Goal: Book appointment/travel/reservation

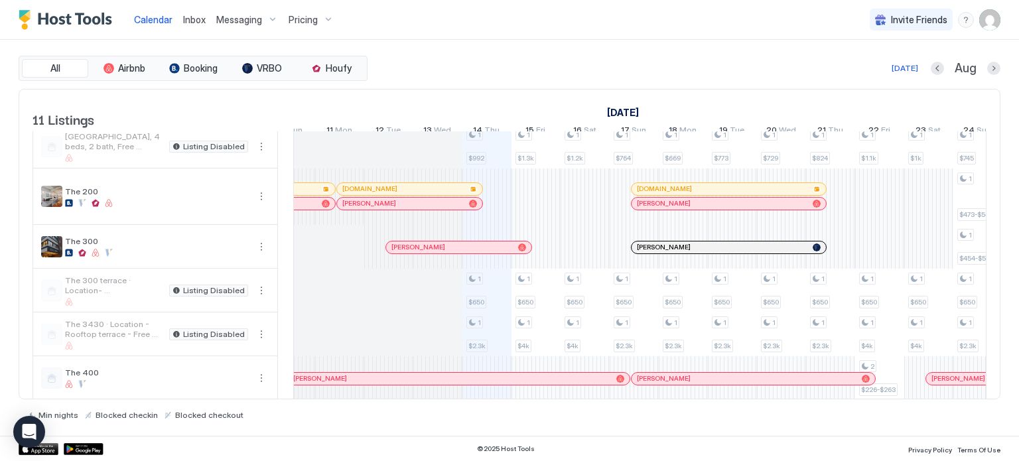
scroll to position [48, 0]
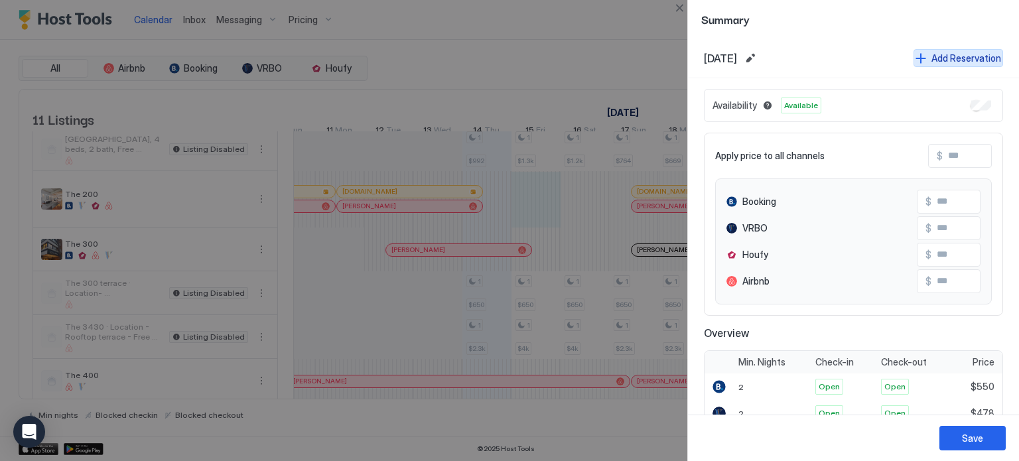
click at [919, 55] on button "Add Reservation" at bounding box center [958, 58] width 90 height 18
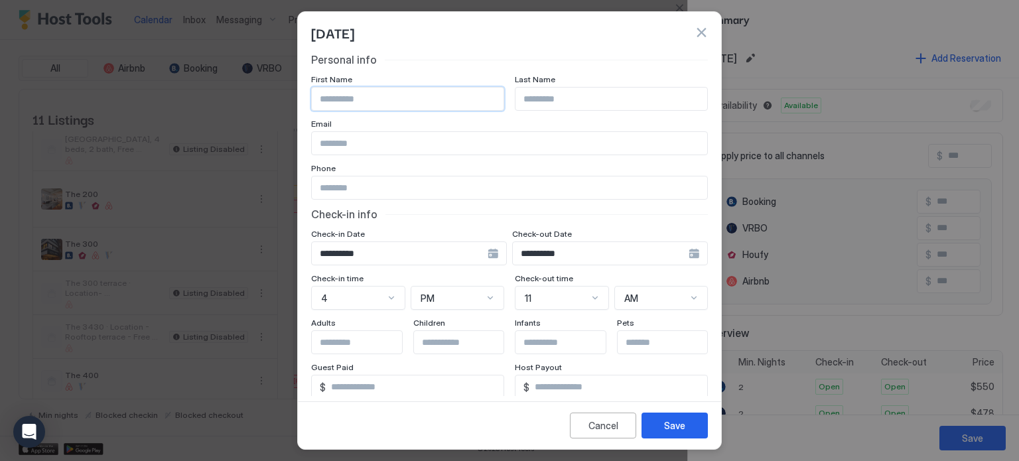
click at [398, 105] on input "Input Field" at bounding box center [408, 99] width 192 height 23
type input "*****"
type input "****"
click at [353, 192] on input "Input Field" at bounding box center [509, 187] width 395 height 23
type input "**********"
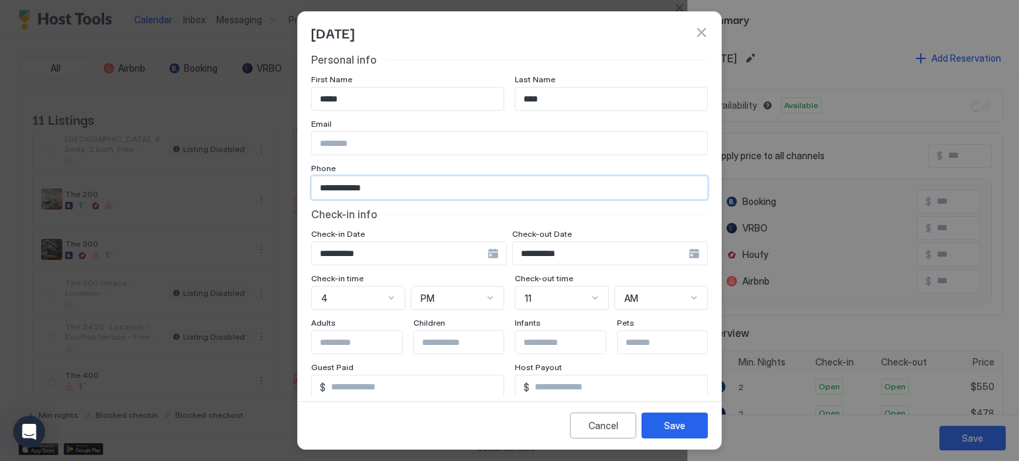
click at [376, 297] on div "4" at bounding box center [358, 298] width 94 height 24
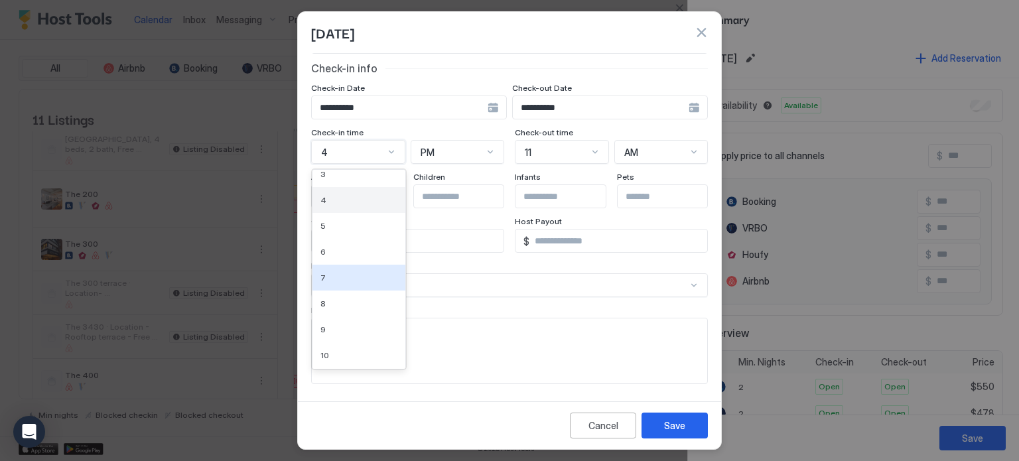
scroll to position [85, 0]
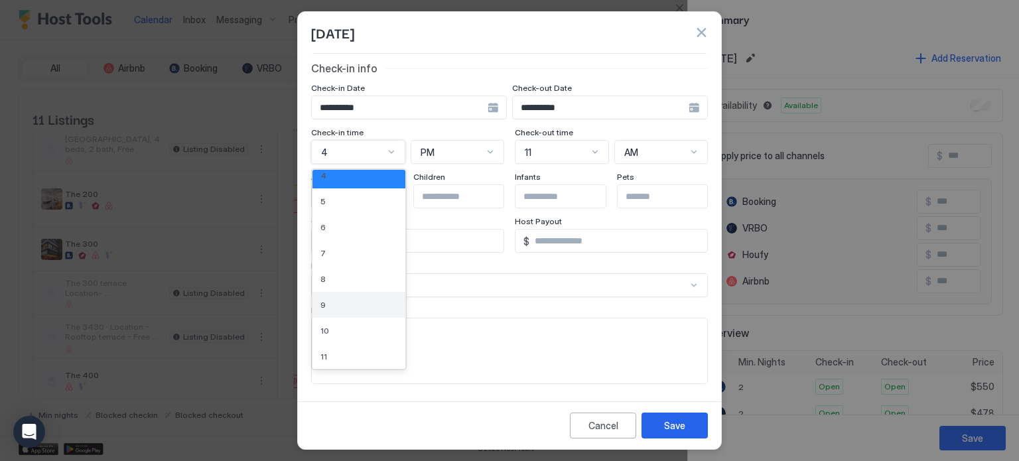
click at [329, 294] on div "9" at bounding box center [358, 305] width 93 height 26
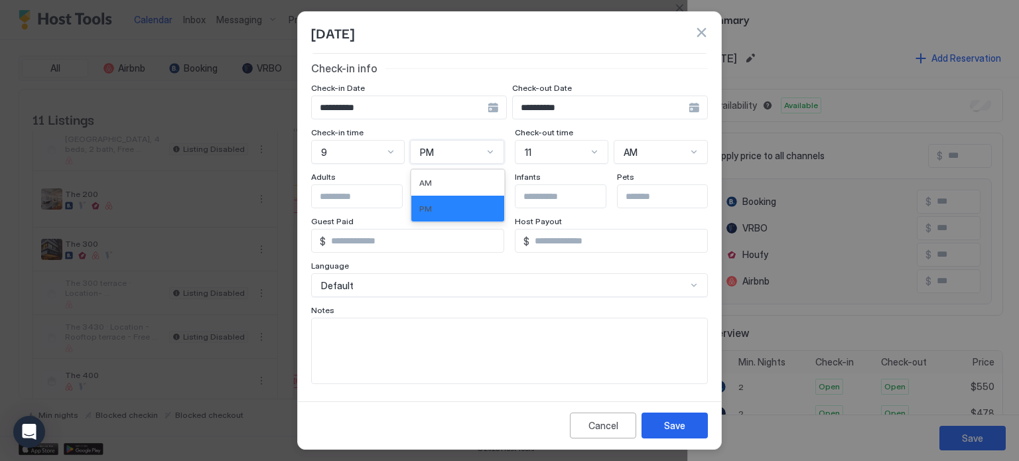
click at [427, 159] on div "PM" at bounding box center [457, 152] width 94 height 24
click at [427, 178] on span "AM" at bounding box center [425, 183] width 13 height 10
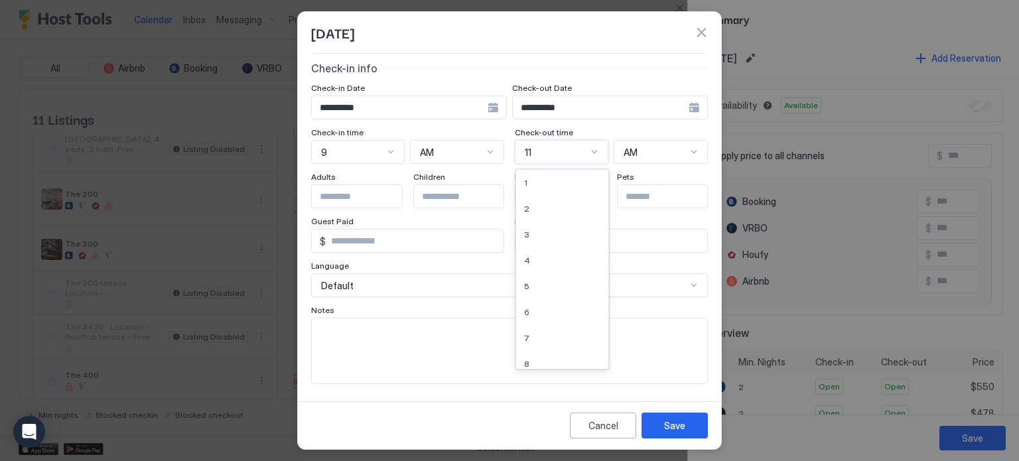
click at [578, 141] on div "11" at bounding box center [562, 152] width 94 height 24
click at [539, 209] on div "4" at bounding box center [562, 208] width 77 height 10
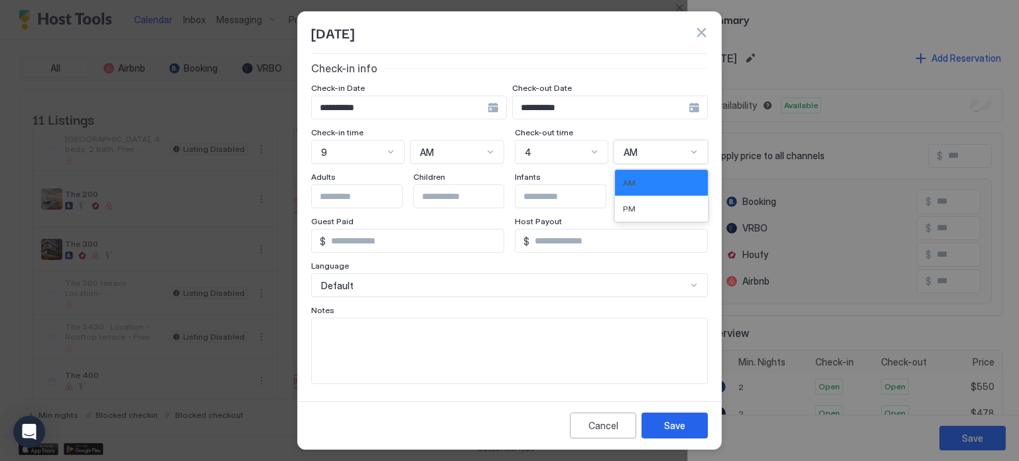
click at [668, 149] on div "AM" at bounding box center [654, 153] width 63 height 12
click at [645, 204] on div "PM" at bounding box center [661, 209] width 77 height 10
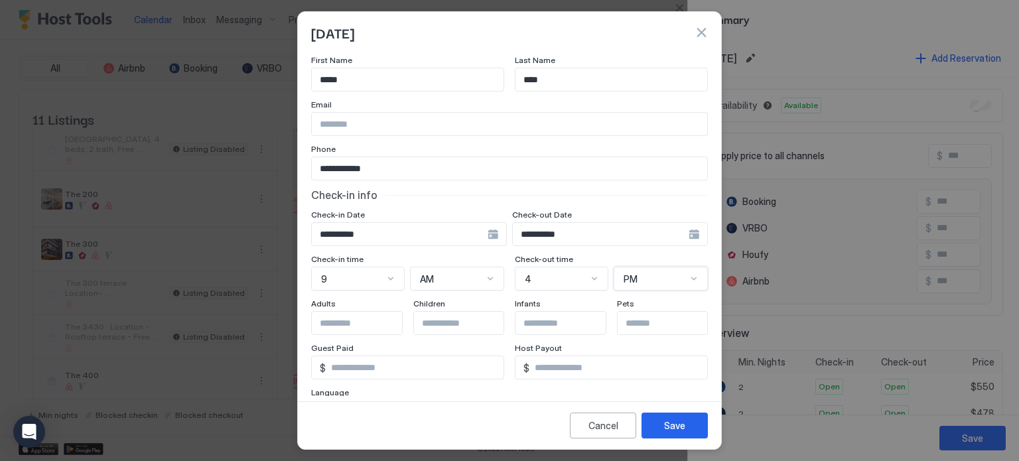
scroll to position [0, 0]
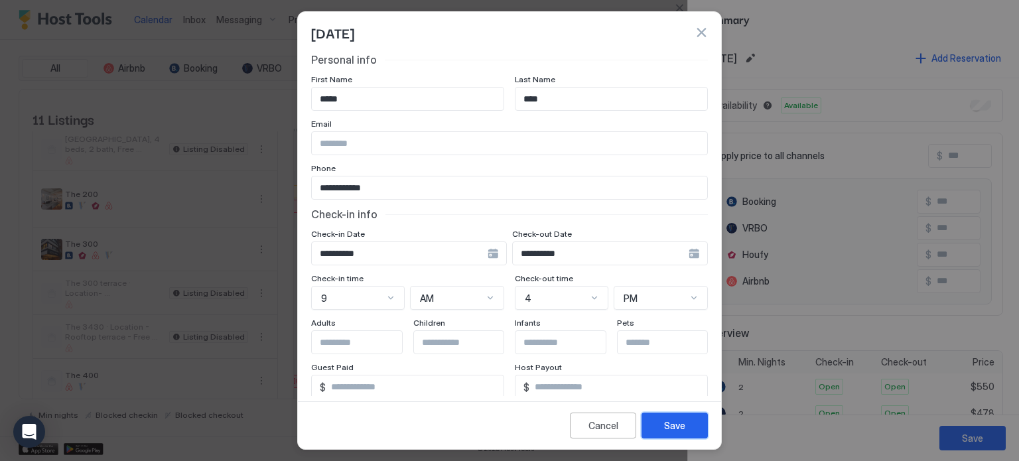
click at [679, 420] on div "Save" at bounding box center [674, 426] width 21 height 14
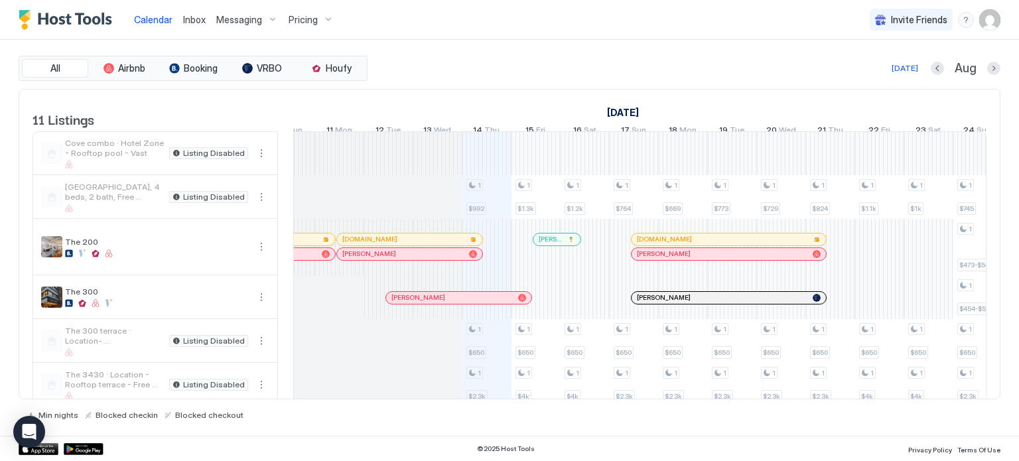
click at [541, 245] on div at bounding box center [542, 239] width 11 height 11
